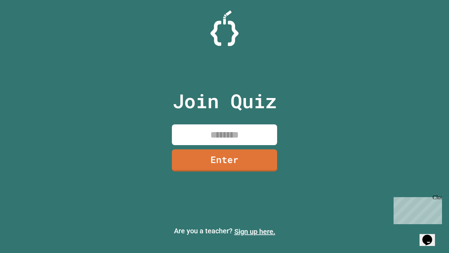
click at [255, 231] on link "Sign up here." at bounding box center [254, 231] width 41 height 8
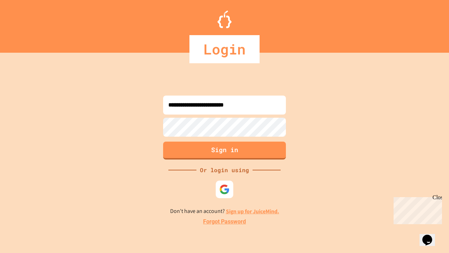
type input "**********"
